Goal: Transaction & Acquisition: Purchase product/service

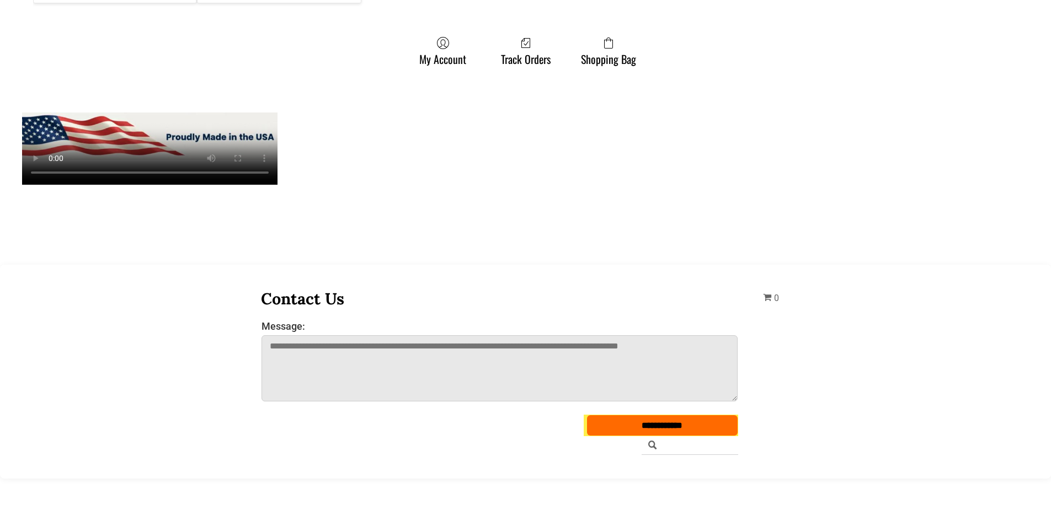
scroll to position [938, 0]
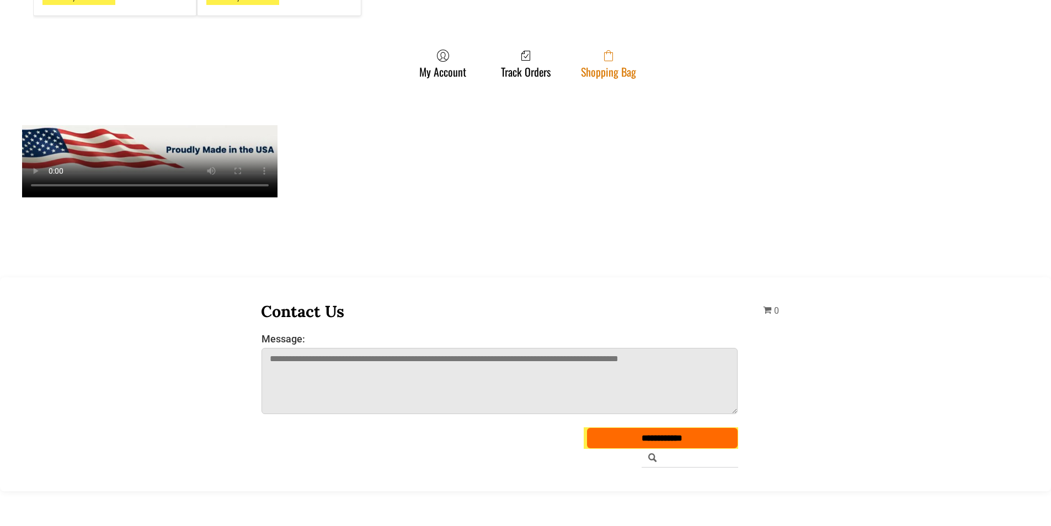
click at [632, 55] on link "Shopping Bag" at bounding box center [608, 63] width 66 height 29
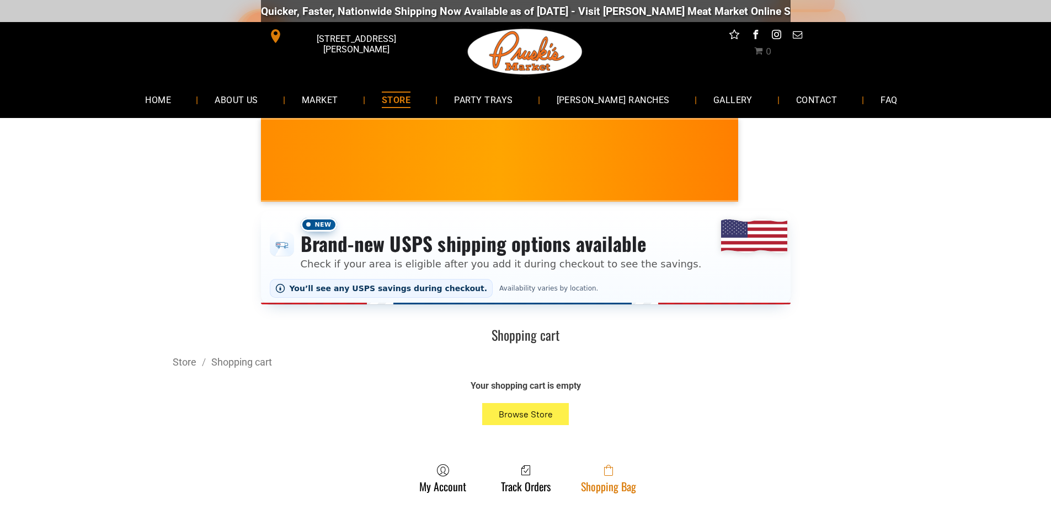
click at [579, 475] on link "Shopping Bag" at bounding box center [608, 478] width 66 height 29
click at [604, 493] on link "Shopping Bag" at bounding box center [608, 478] width 66 height 29
click at [598, 476] on span at bounding box center [608, 470] width 55 height 13
